Goal: Task Accomplishment & Management: Manage account settings

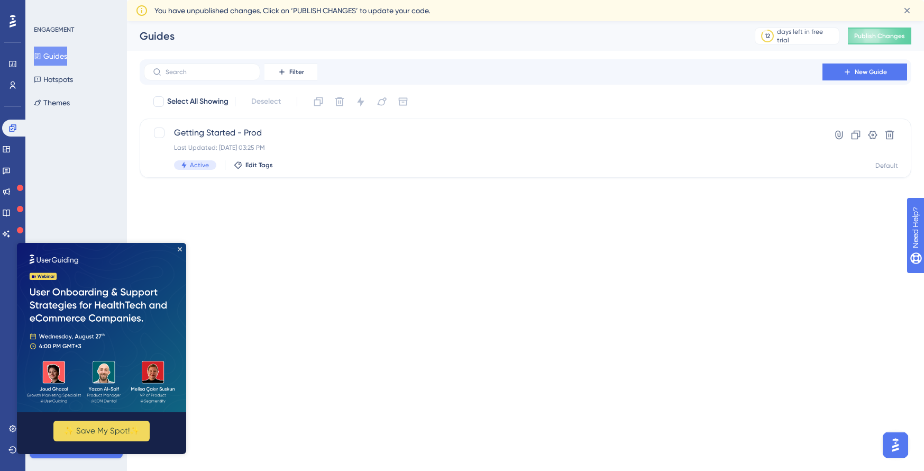
drag, startPoint x: 88, startPoint y: 206, endPoint x: 19, endPoint y: 135, distance: 98.7
click at [86, 206] on div "ENGAGEMENT Guides Hotspots Themes Meet our onboarding experts 🎧 Book a Demo Upg…" at bounding box center [76, 235] width 102 height 471
click at [183, 245] on img at bounding box center [101, 327] width 169 height 169
drag, startPoint x: 180, startPoint y: 248, endPoint x: 140, endPoint y: 448, distance: 205.0
click at [180, 248] on icon "Close Preview" at bounding box center [180, 249] width 4 height 4
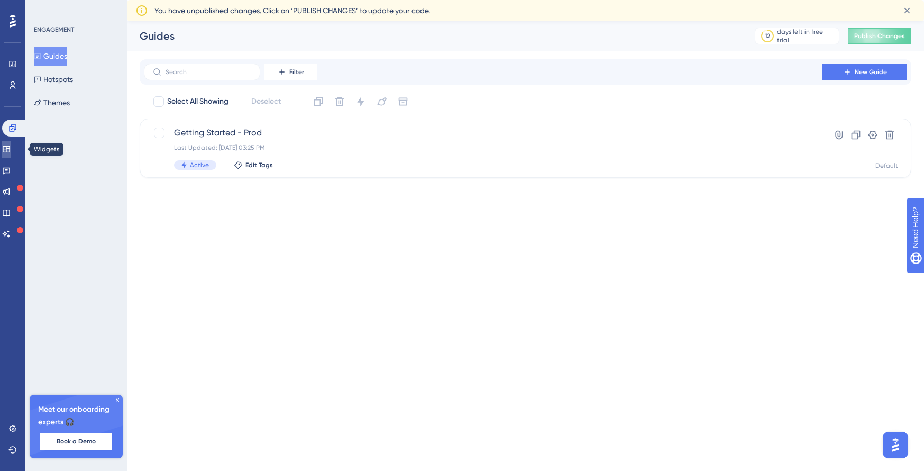
click at [11, 149] on icon at bounding box center [6, 149] width 8 height 8
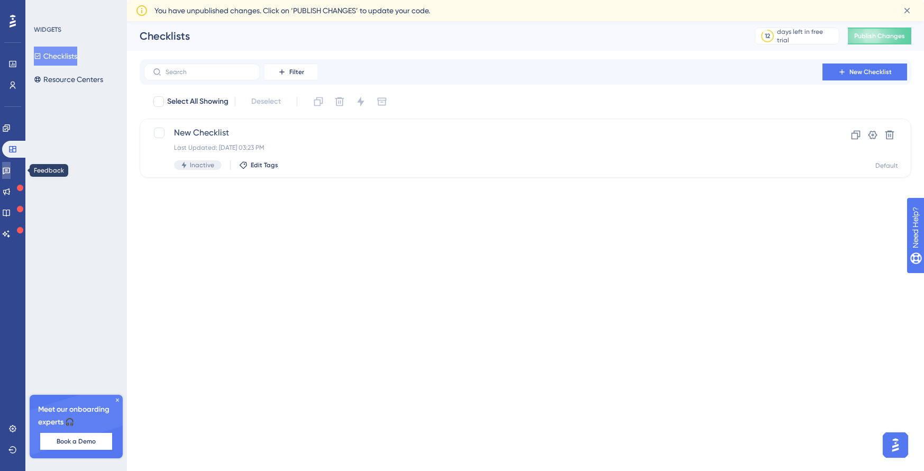
click at [11, 171] on icon at bounding box center [6, 170] width 8 height 8
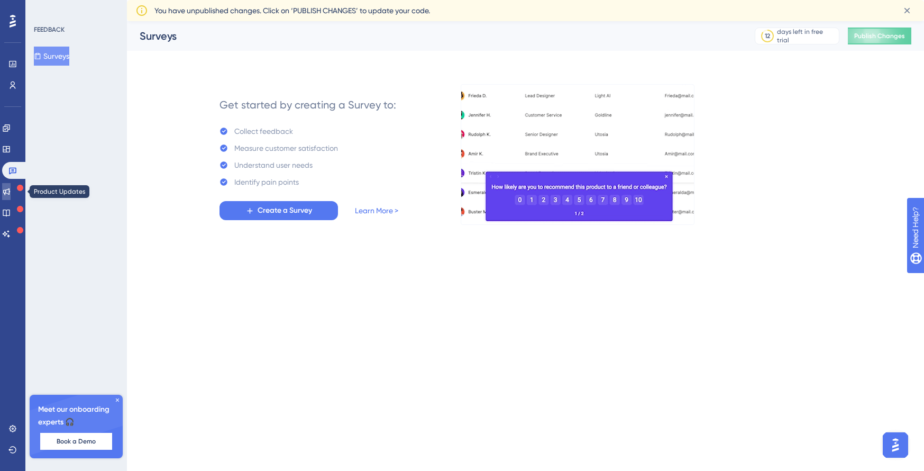
click at [11, 191] on icon at bounding box center [6, 191] width 8 height 8
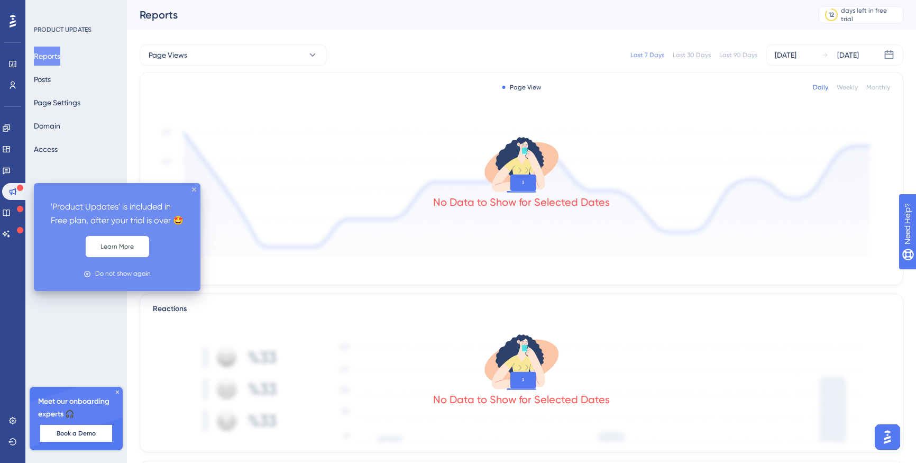
click at [193, 187] on div "'Product Updates' is included in Free plan, after your trial is over 🤩 Learn Mo…" at bounding box center [117, 237] width 167 height 108
click at [195, 189] on icon "close tooltip" at bounding box center [194, 189] width 4 height 4
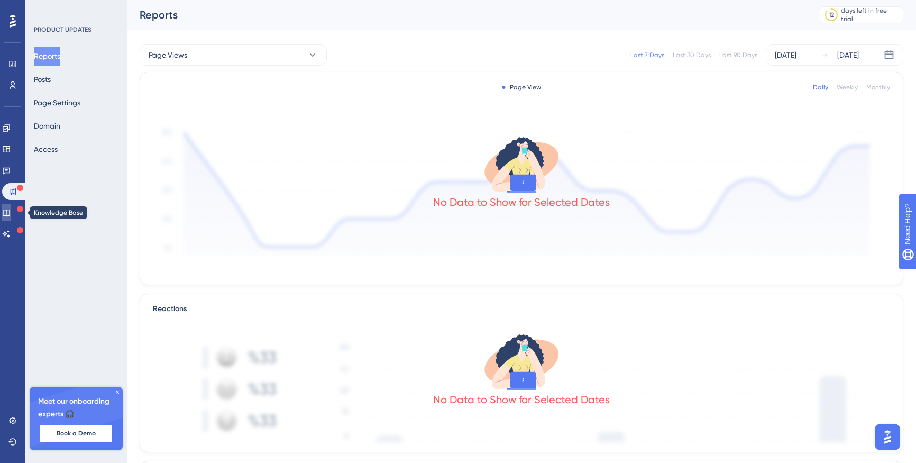
click at [11, 213] on icon at bounding box center [6, 212] width 8 height 8
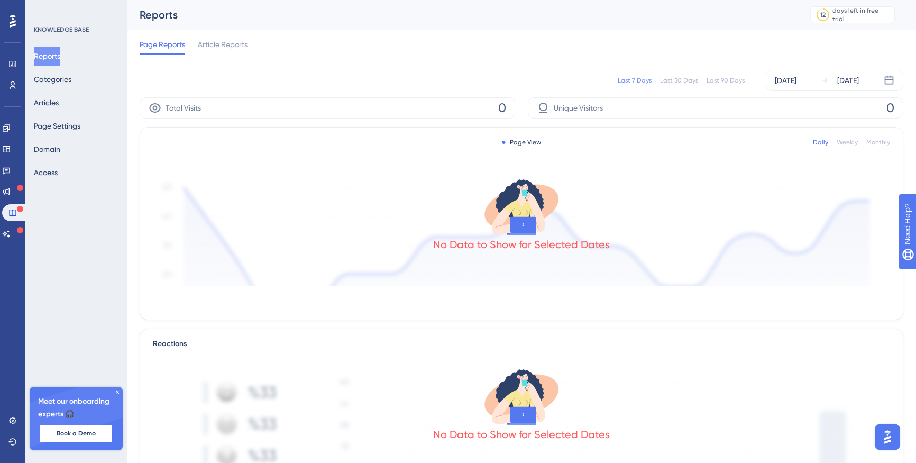
click at [264, 185] on div "No Data to Show for Selected Dates" at bounding box center [521, 227] width 737 height 116
click at [71, 82] on button "Categories" at bounding box center [53, 79] width 38 height 19
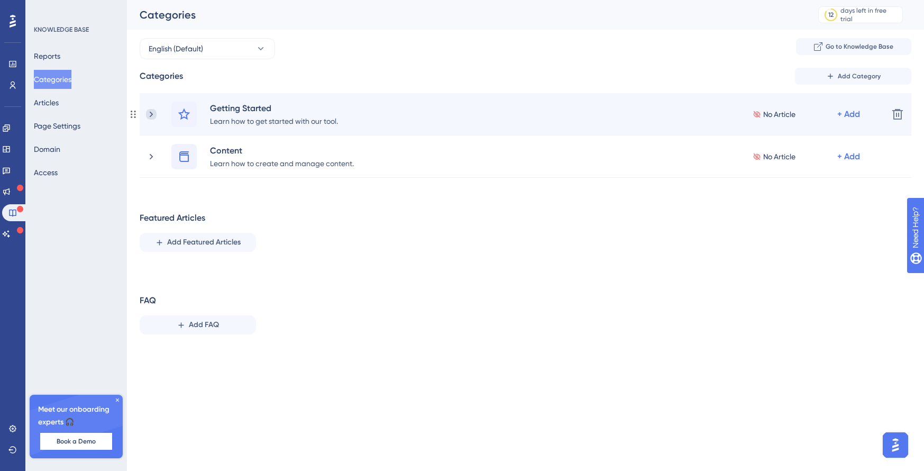
click at [149, 109] on icon at bounding box center [151, 114] width 11 height 11
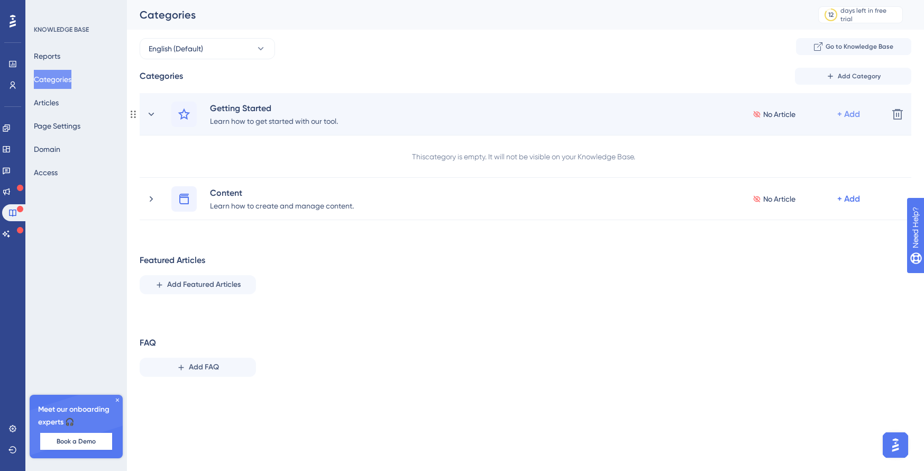
click at [851, 115] on div "+ Add" at bounding box center [848, 114] width 23 height 13
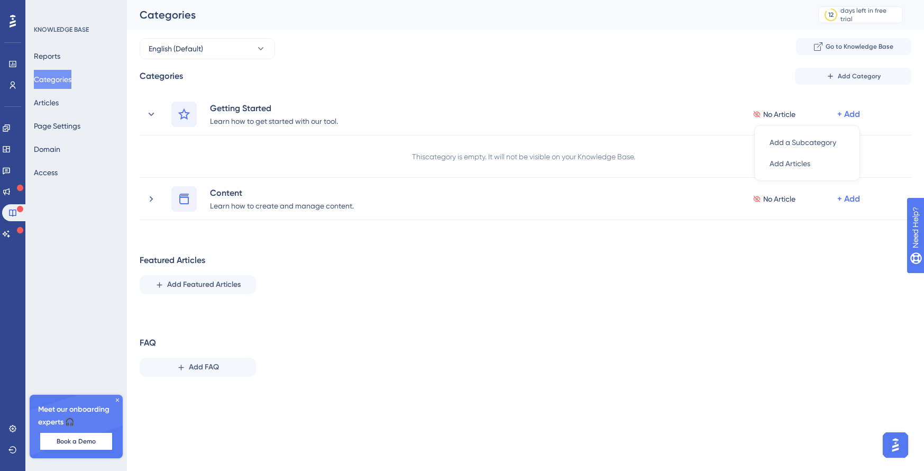
click at [692, 265] on div "Featured Articles Add Featured Articles" at bounding box center [526, 274] width 772 height 40
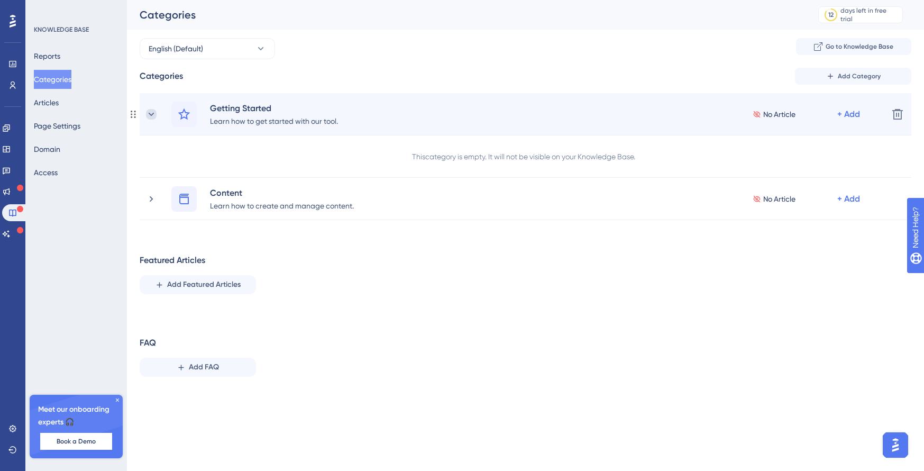
click at [153, 114] on icon at bounding box center [152, 113] width 6 height 3
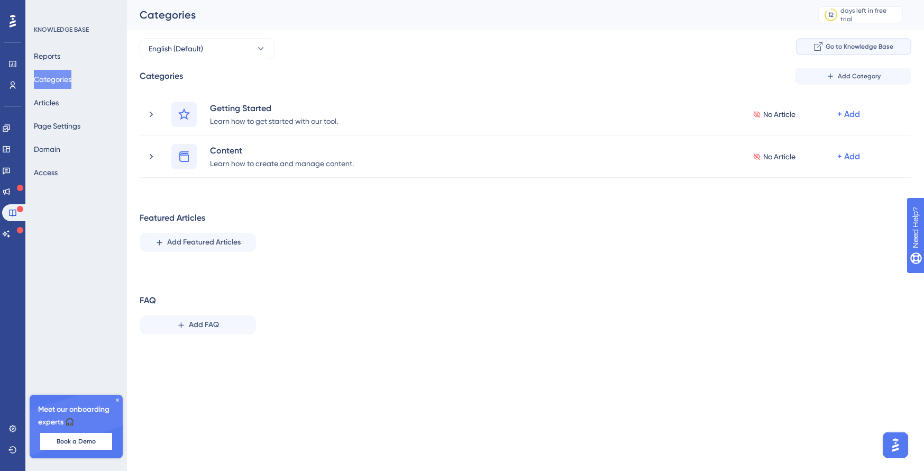
click at [843, 44] on span "Go to Knowledge Base" at bounding box center [860, 46] width 68 height 8
click at [69, 124] on button "Page Settings" at bounding box center [57, 125] width 47 height 19
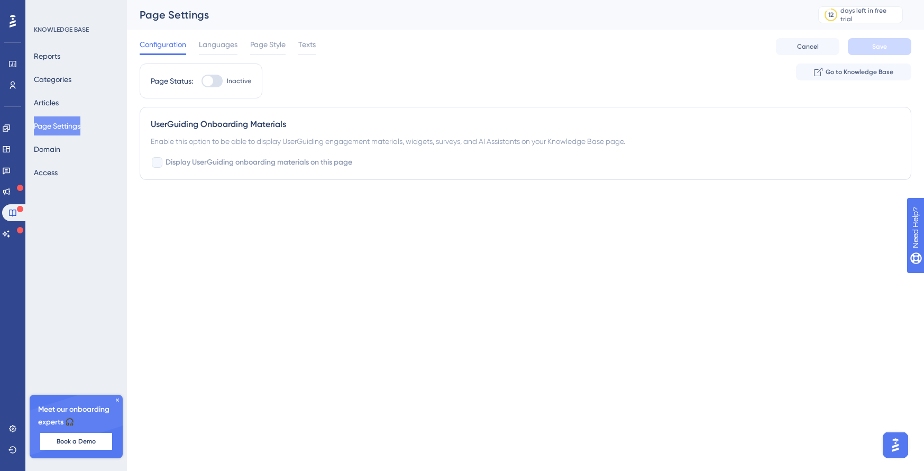
click at [216, 83] on div at bounding box center [211, 81] width 21 height 13
click at [201, 81] on input "Inactive" at bounding box center [201, 81] width 1 height 1
checkbox input "true"
click at [887, 45] on button "Save" at bounding box center [879, 46] width 63 height 17
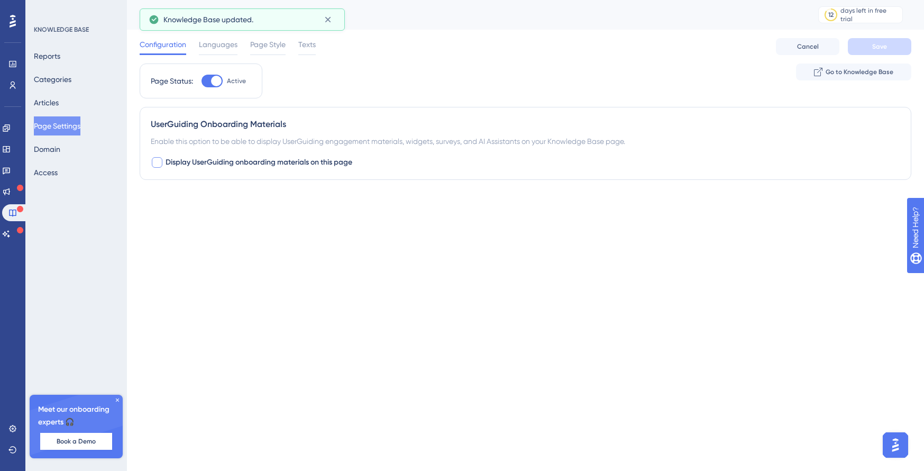
click at [181, 162] on span "Display UserGuiding onboarding materials on this page" at bounding box center [259, 162] width 187 height 13
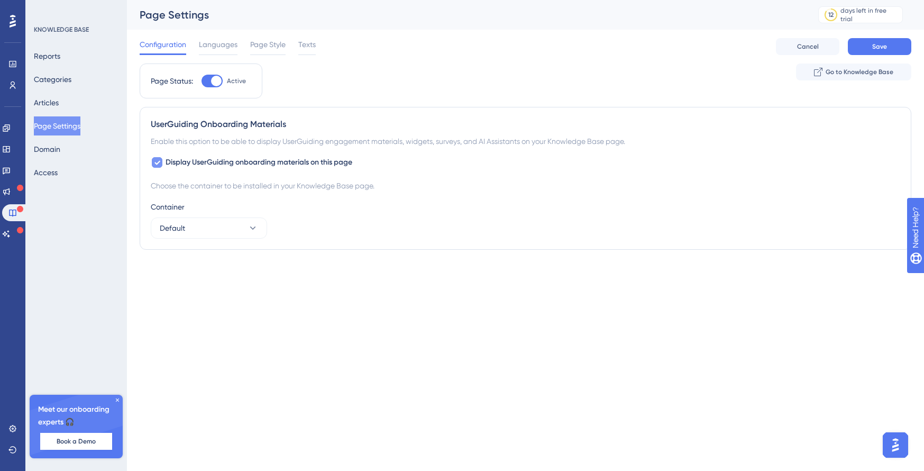
click at [181, 162] on span "Display UserGuiding onboarding materials on this page" at bounding box center [259, 162] width 187 height 13
checkbox input "false"
click at [881, 40] on button "Save" at bounding box center [879, 46] width 63 height 17
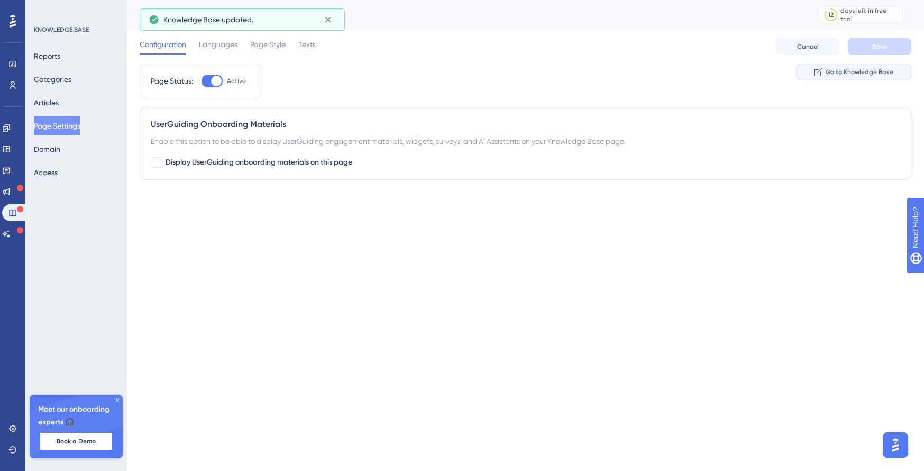
click at [858, 72] on span "Go to Knowledge Base" at bounding box center [860, 72] width 68 height 8
click at [282, 42] on span "Page Style" at bounding box center [267, 44] width 35 height 13
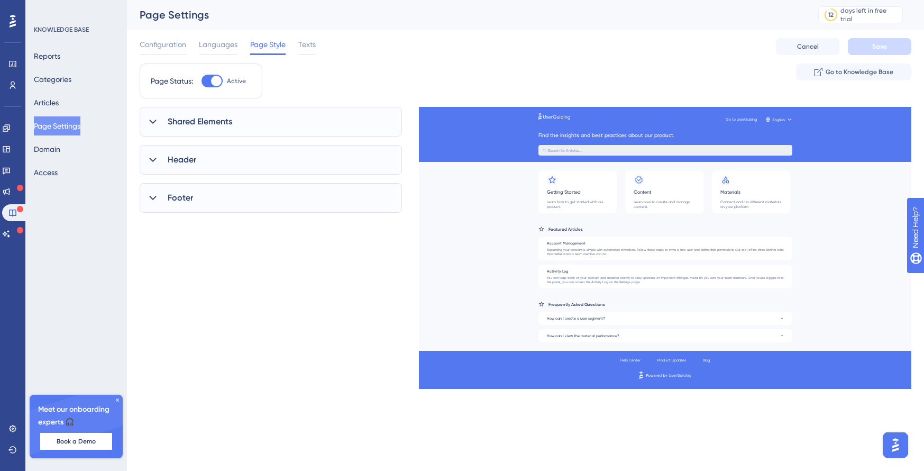
click at [173, 116] on span "Shared Elements" at bounding box center [200, 121] width 65 height 13
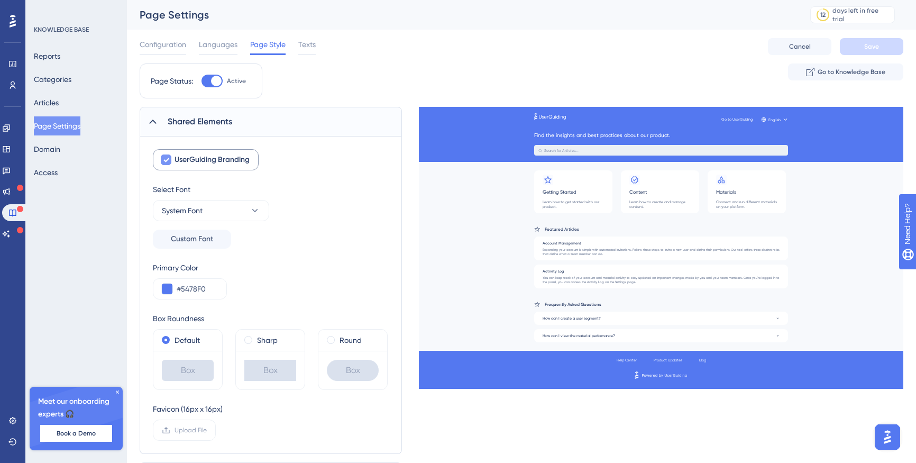
click at [168, 164] on div at bounding box center [166, 159] width 11 height 11
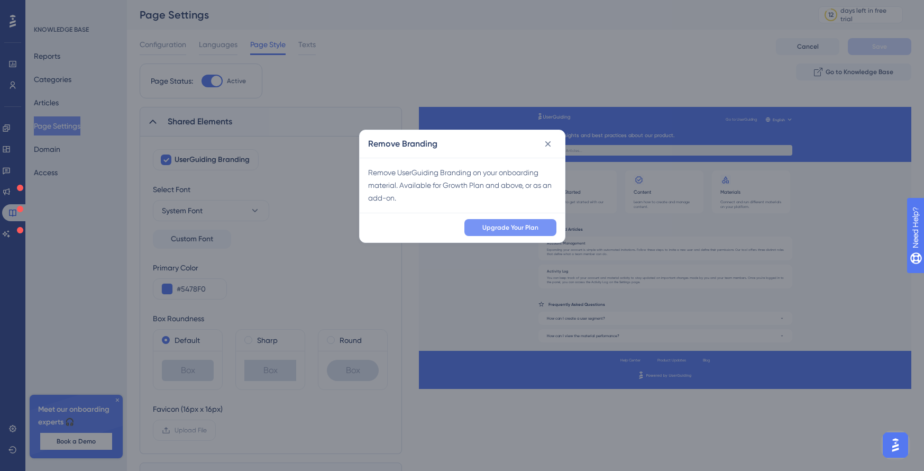
click at [533, 226] on span "Upgrade Your Plan" at bounding box center [510, 227] width 56 height 8
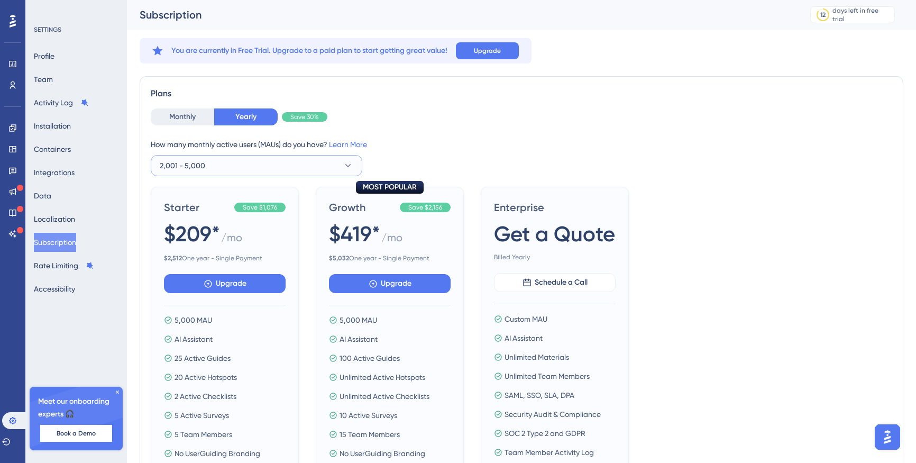
click at [253, 165] on button "2,001 - 5,000" at bounding box center [257, 165] width 212 height 21
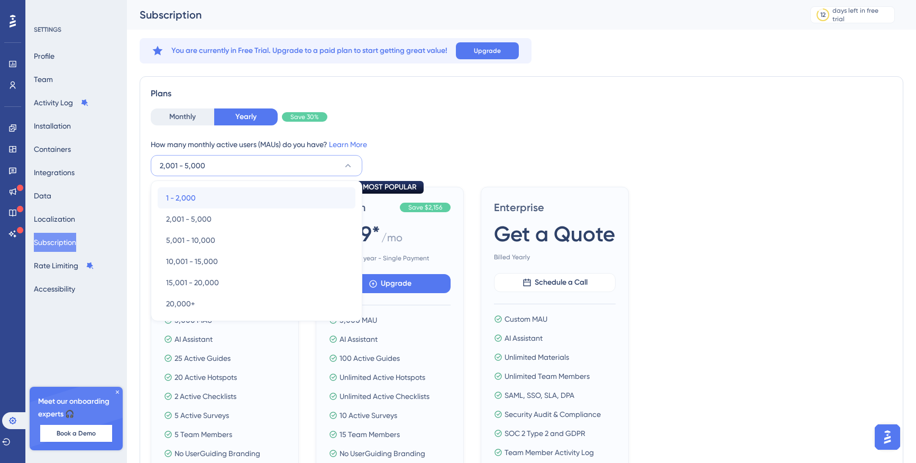
click at [212, 195] on div "1 - 2,000 1 - 2,000" at bounding box center [256, 197] width 181 height 21
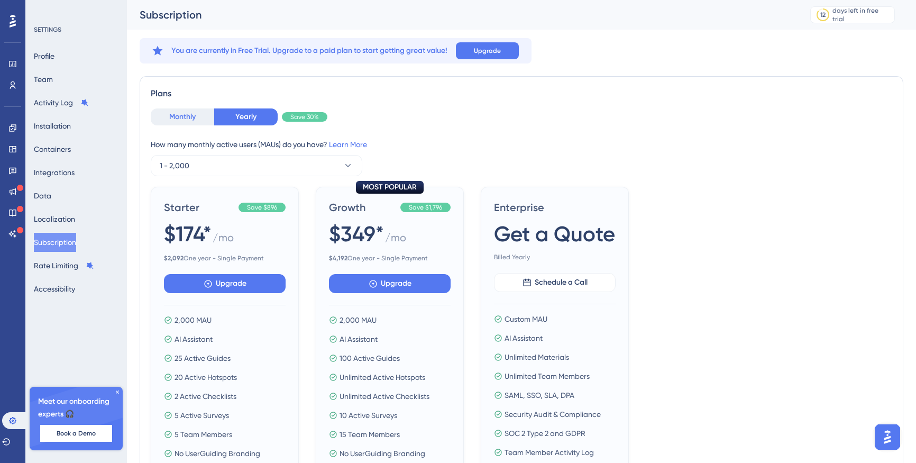
click at [194, 115] on button "Monthly" at bounding box center [182, 116] width 63 height 17
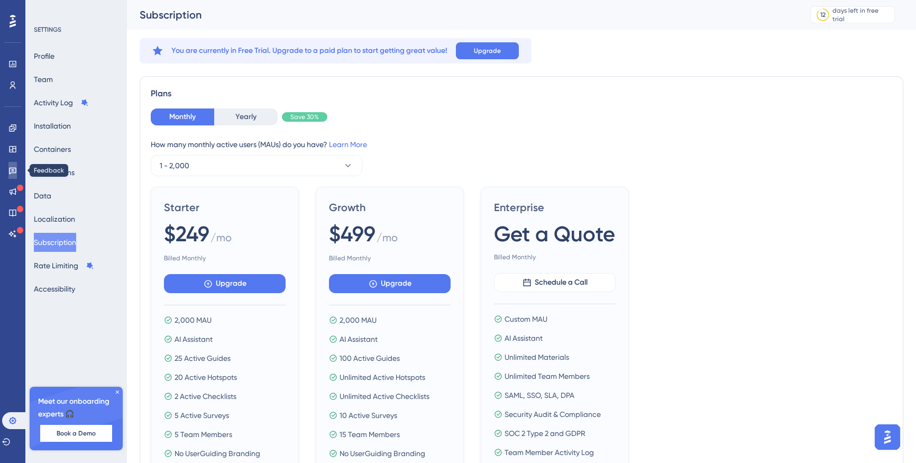
drag, startPoint x: 17, startPoint y: 167, endPoint x: 17, endPoint y: 173, distance: 6.4
click at [16, 168] on link at bounding box center [12, 170] width 8 height 17
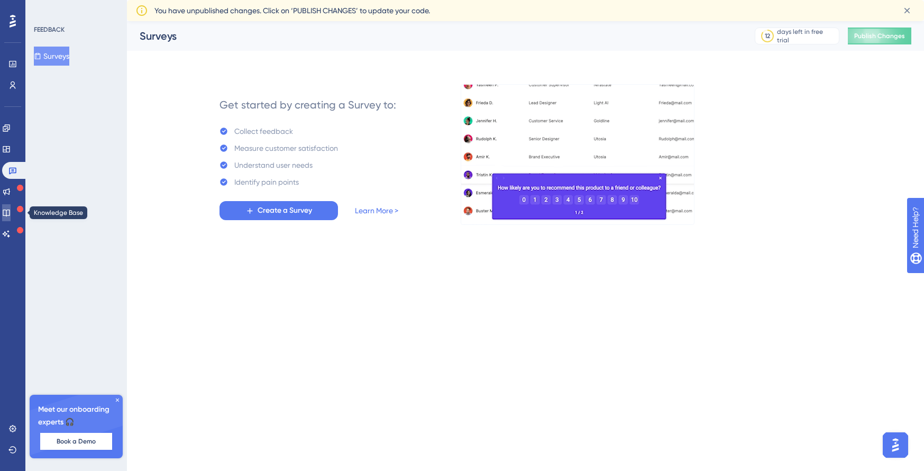
click at [8, 213] on icon at bounding box center [6, 212] width 8 height 8
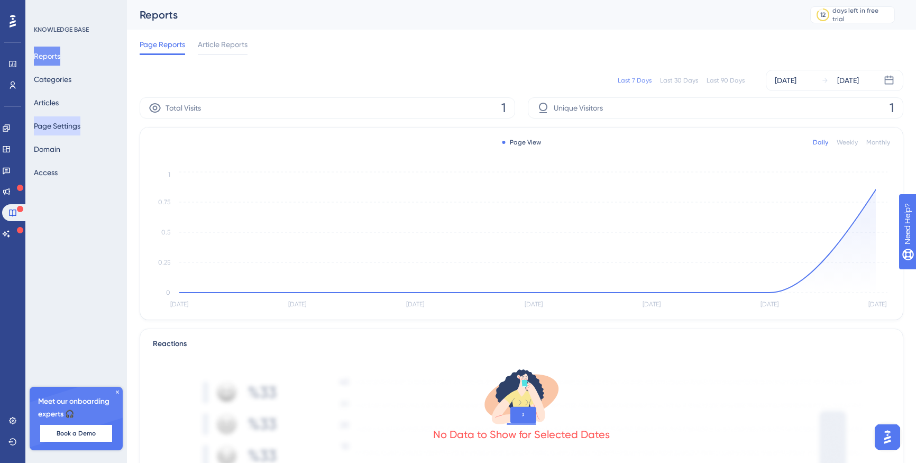
click at [66, 126] on button "Page Settings" at bounding box center [57, 125] width 47 height 19
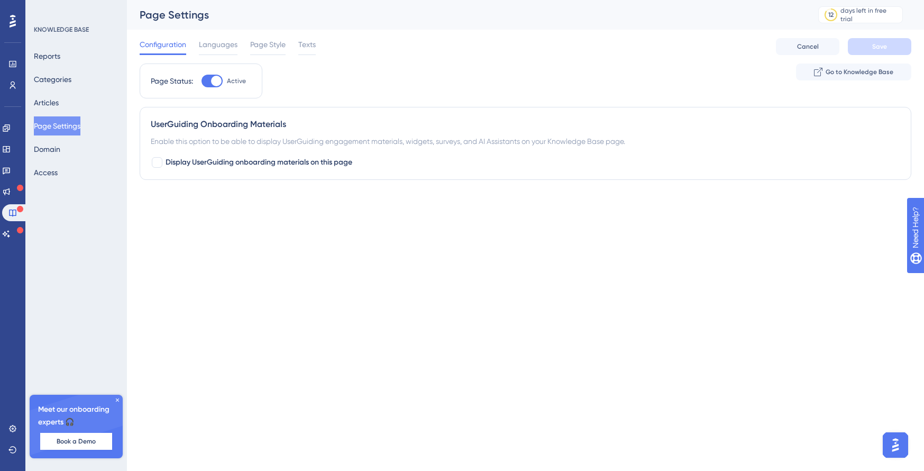
click at [215, 83] on div at bounding box center [216, 81] width 11 height 11
click at [201, 81] on input "Active" at bounding box center [201, 81] width 1 height 1
checkbox input "false"
click at [890, 47] on button "Save" at bounding box center [879, 46] width 63 height 17
